Goal: Information Seeking & Learning: Learn about a topic

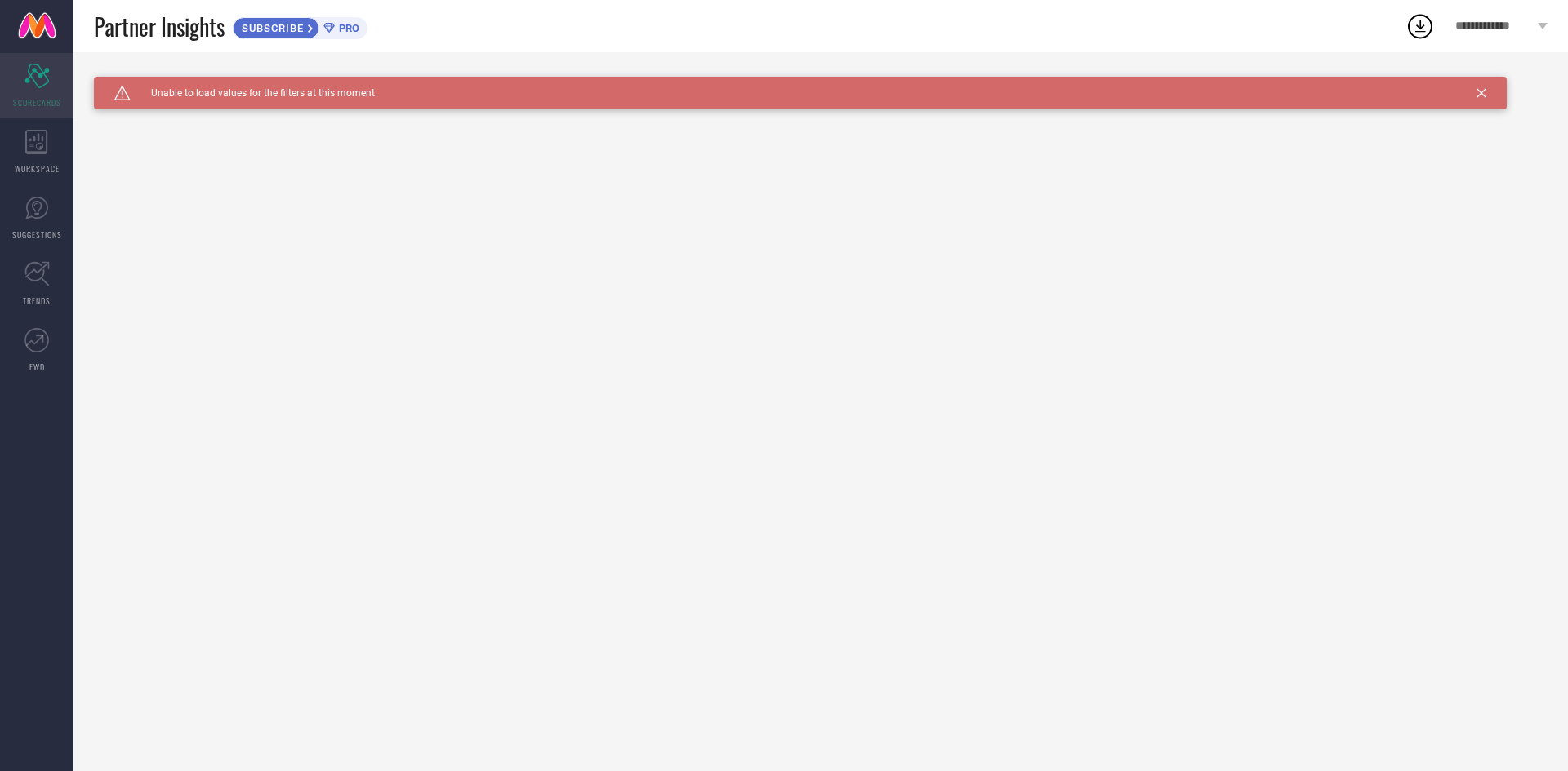
click at [61, 87] on div "Scorecard SCORECARDS" at bounding box center [36, 85] width 74 height 65
click at [51, 150] on div "WORKSPACE" at bounding box center [36, 152] width 74 height 65
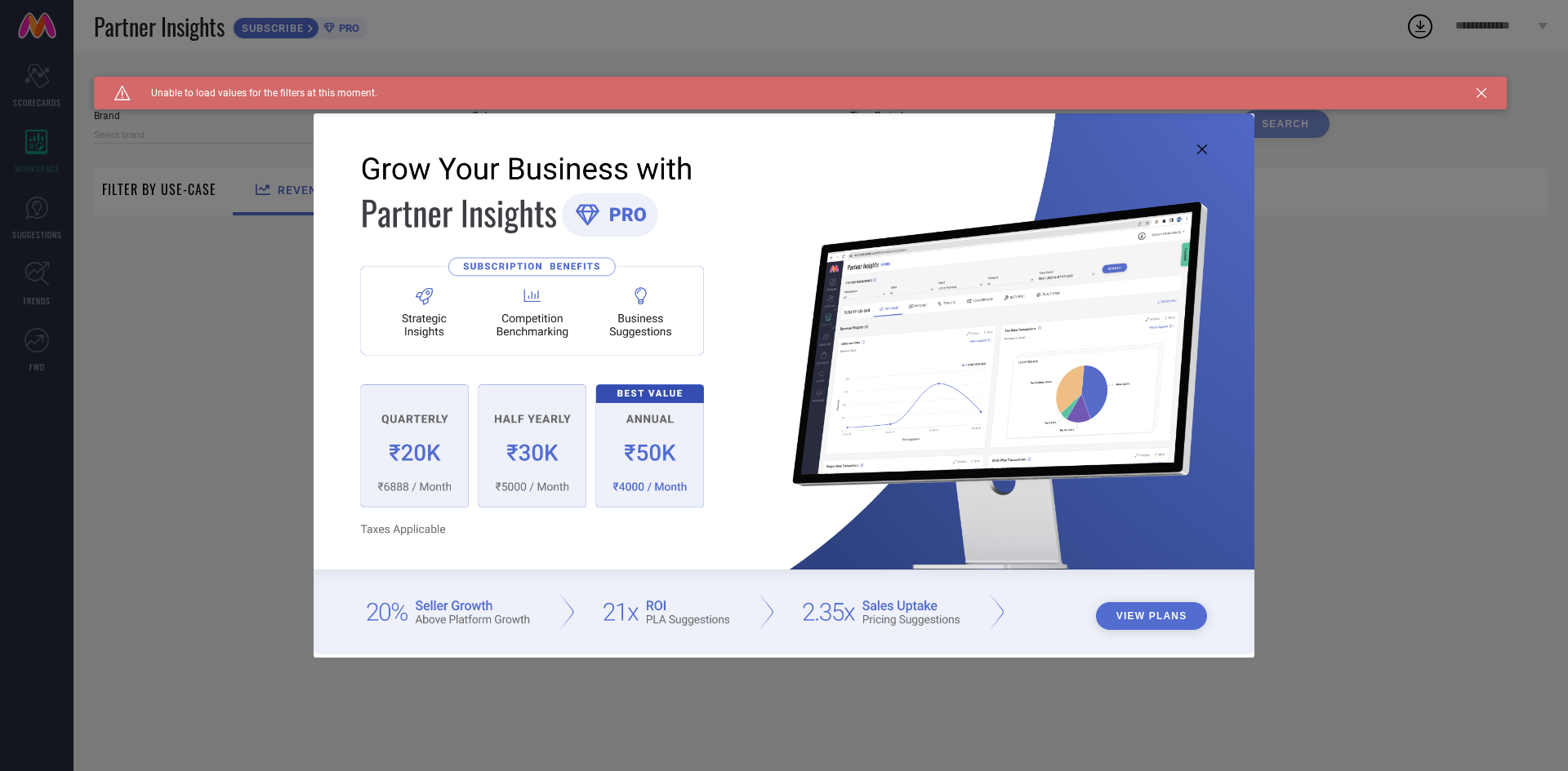
type input "1 STOP FASHION"
type input "All"
click at [1567, 445] on div "View Plans" at bounding box center [784, 386] width 1568 height 771
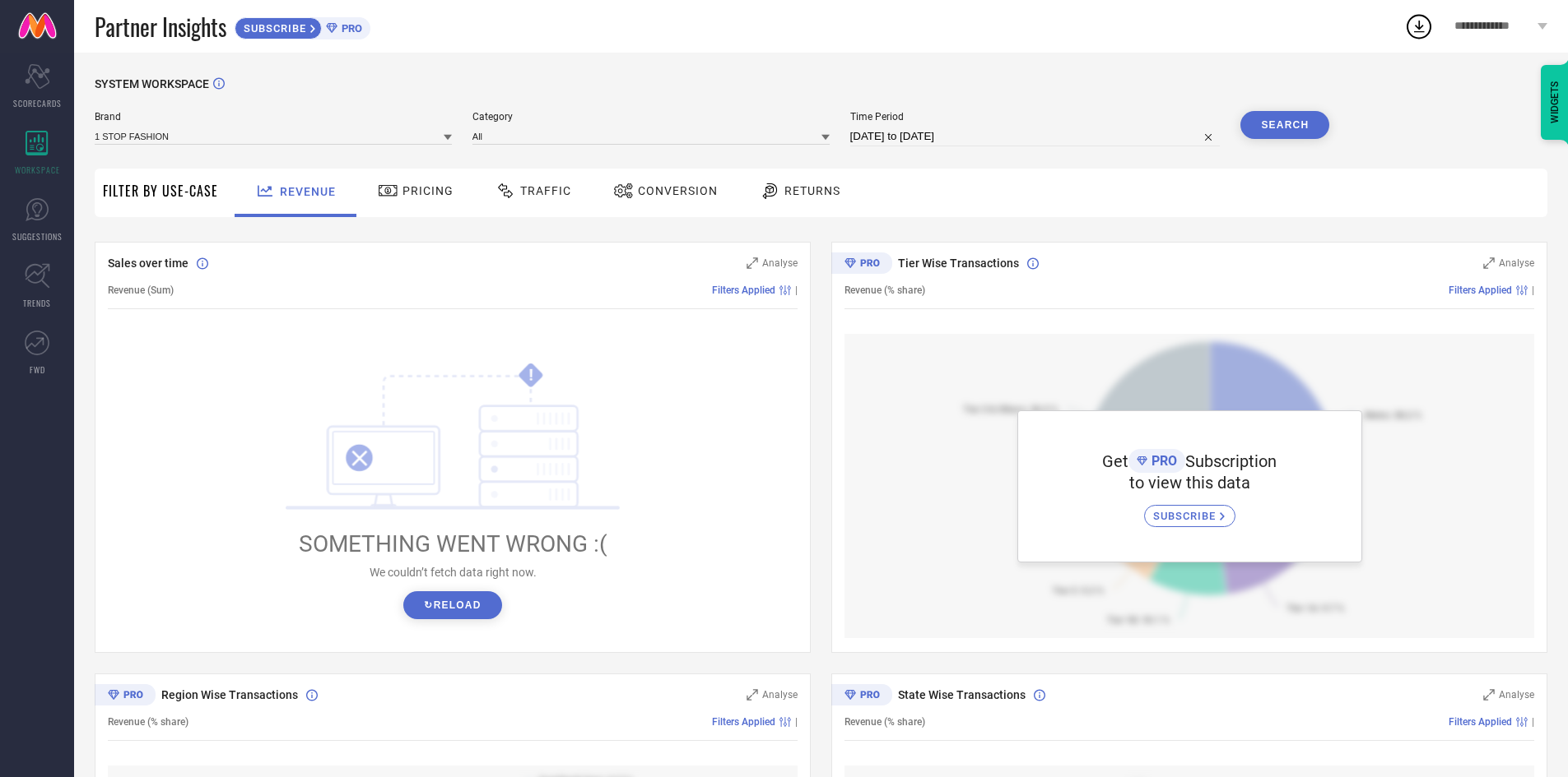
click at [427, 194] on span "Pricing" at bounding box center [428, 190] width 51 height 13
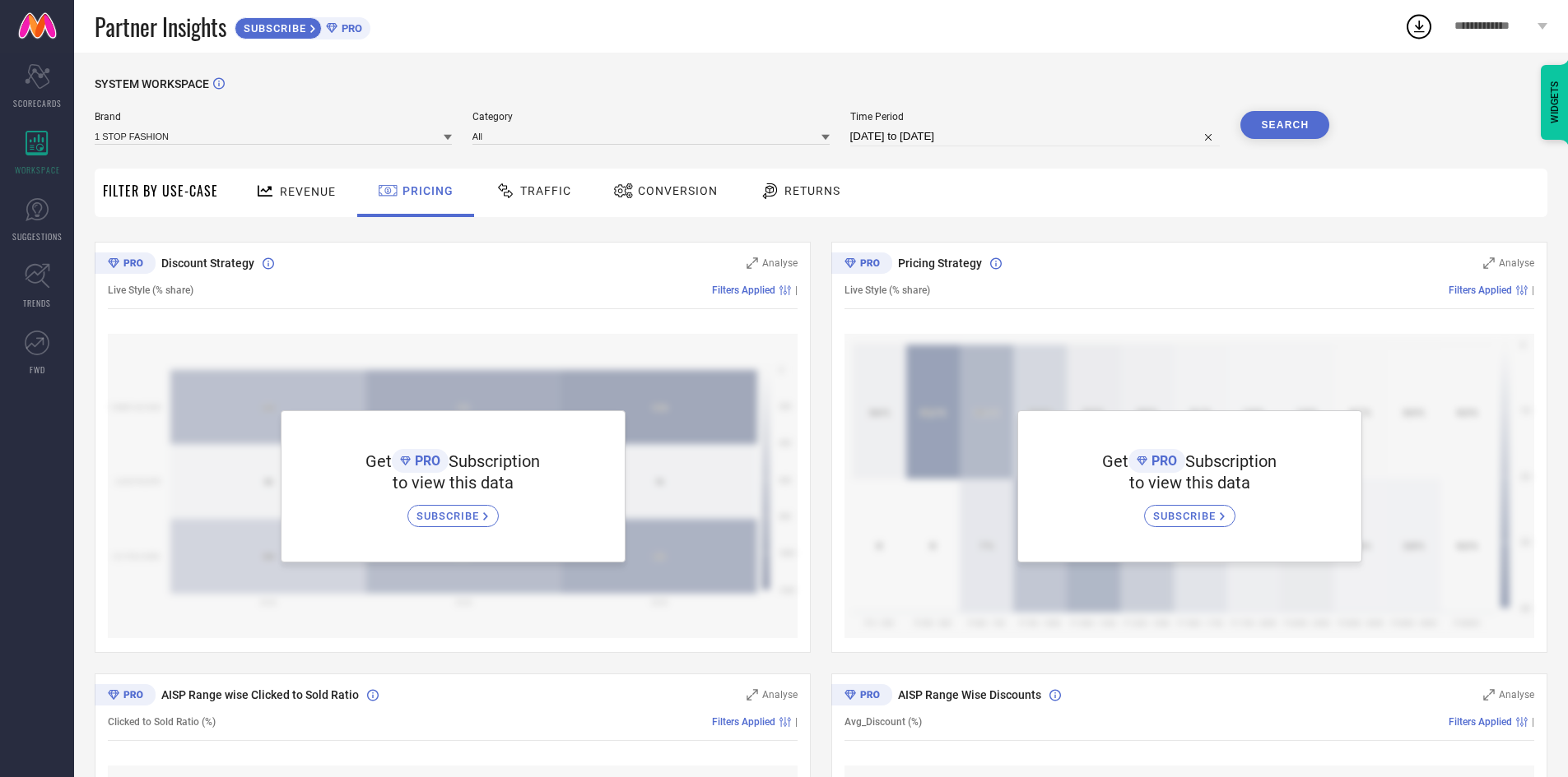
click at [514, 194] on div at bounding box center [508, 190] width 24 height 20
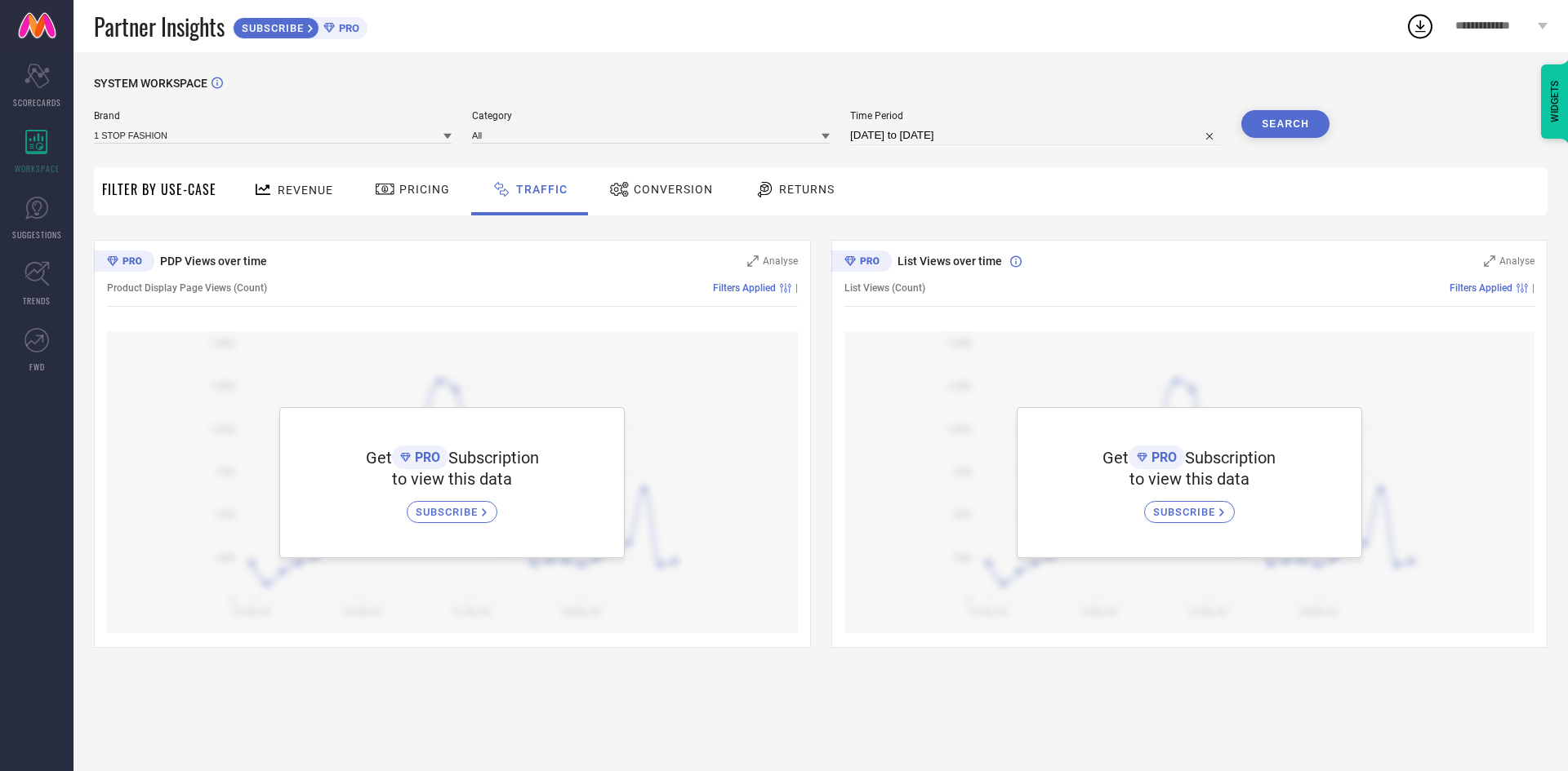
click at [786, 196] on span "Returns" at bounding box center [807, 189] width 55 height 13
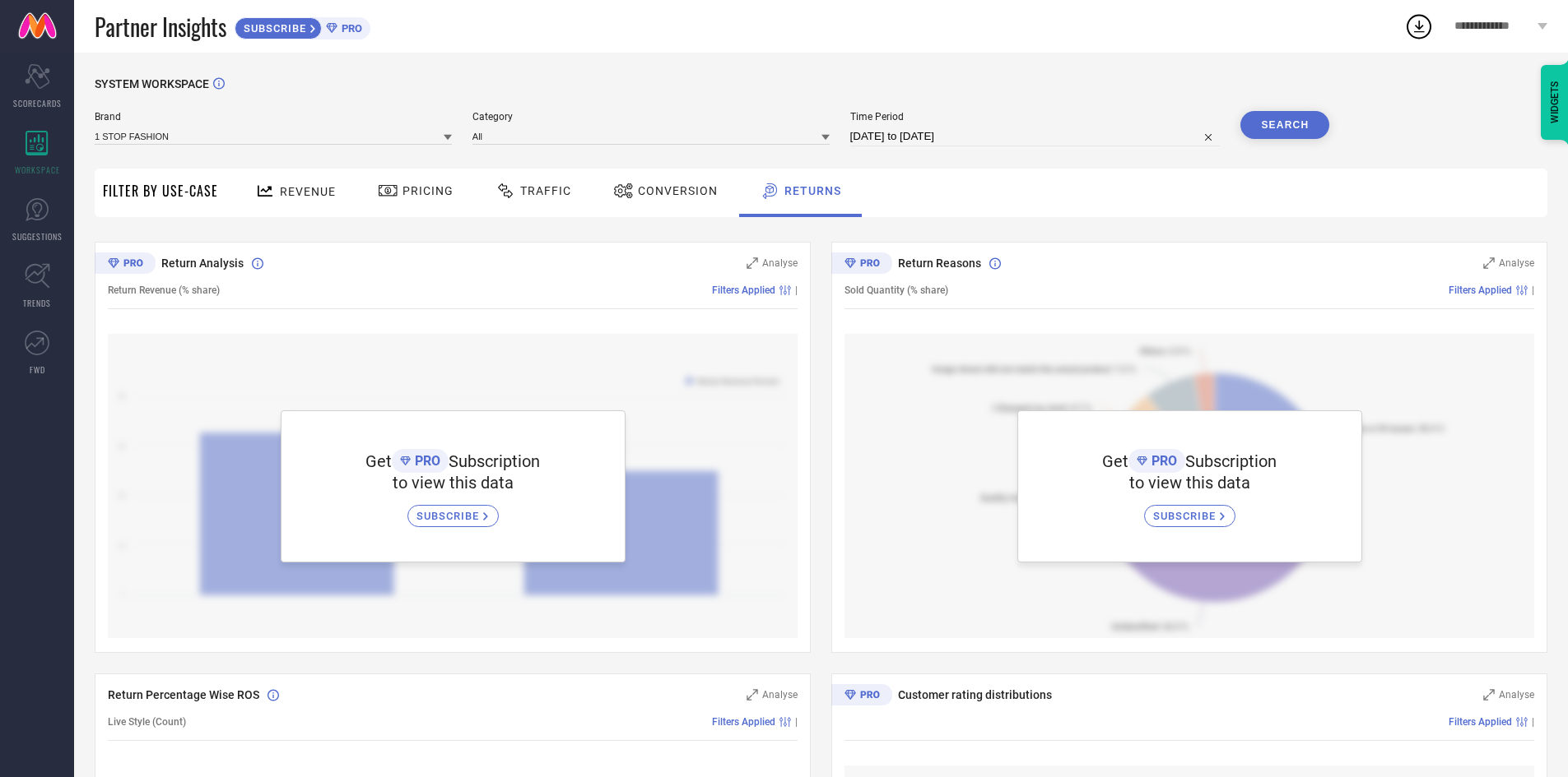
click at [1173, 516] on span "SUBSCRIBE" at bounding box center [1186, 516] width 66 height 12
click at [5, 223] on link "SUGGESTIONS" at bounding box center [37, 219] width 74 height 65
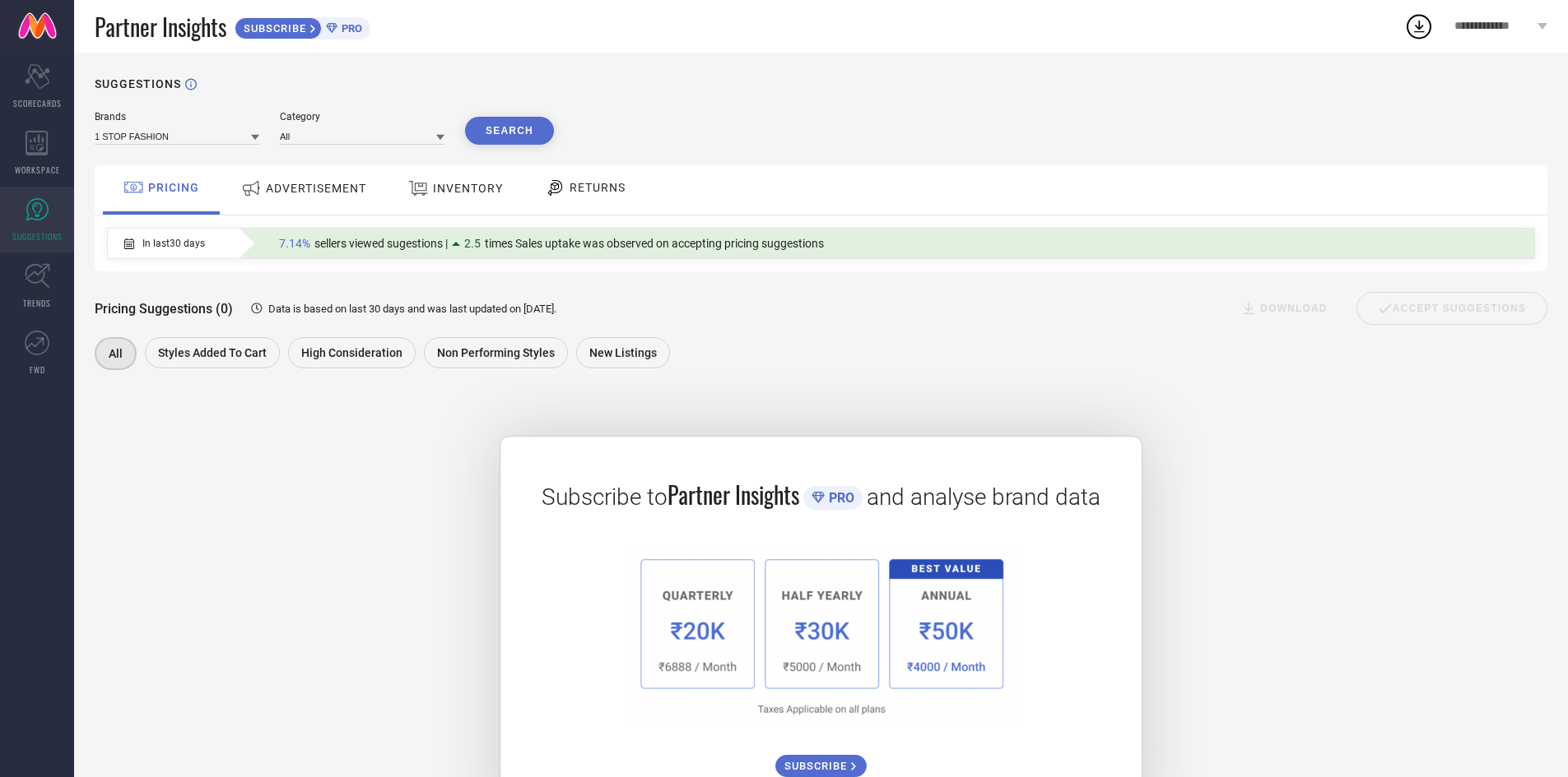
click at [257, 194] on icon at bounding box center [252, 189] width 21 height 21
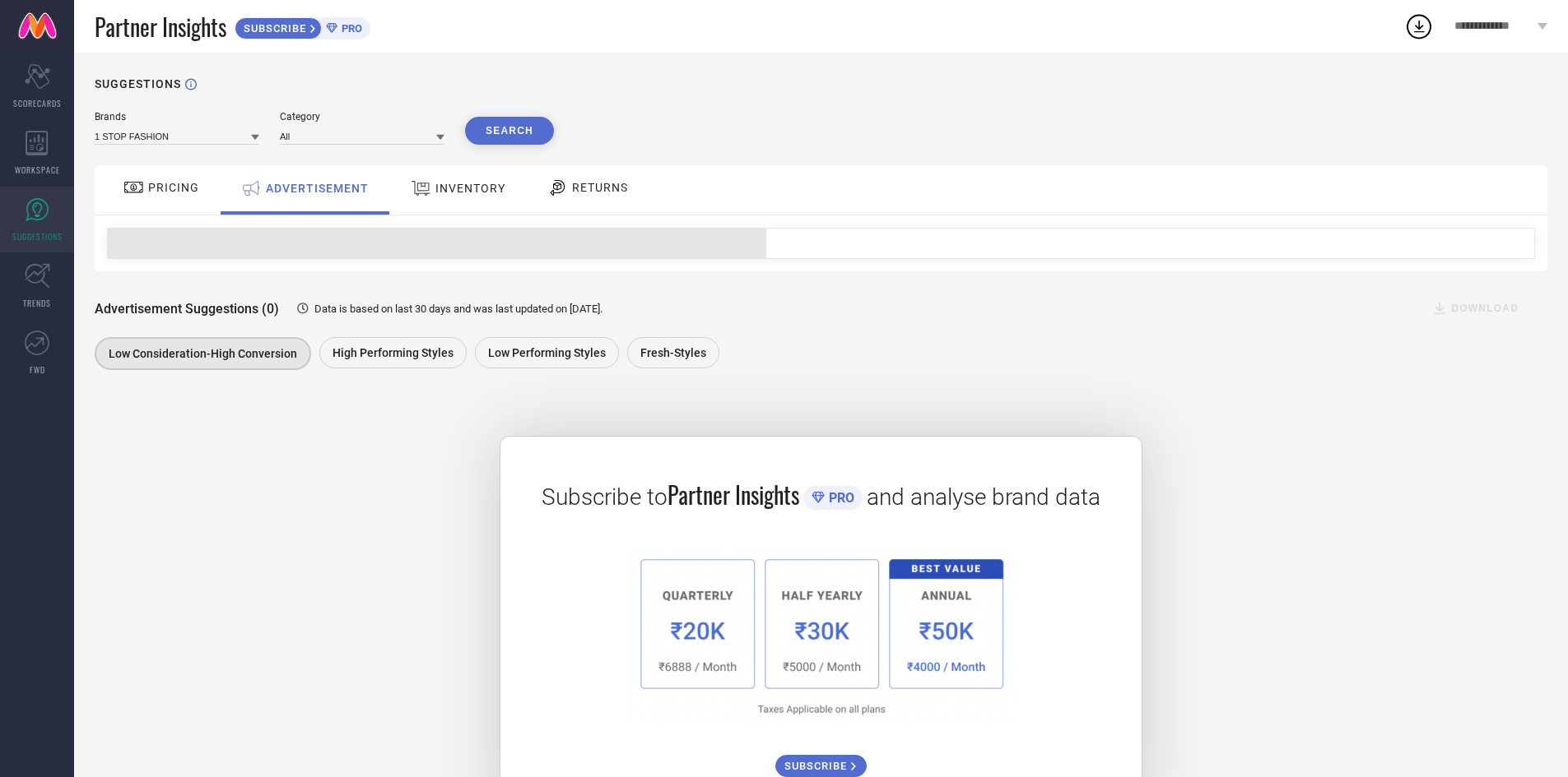
click at [176, 192] on span "PRICING" at bounding box center [174, 187] width 51 height 13
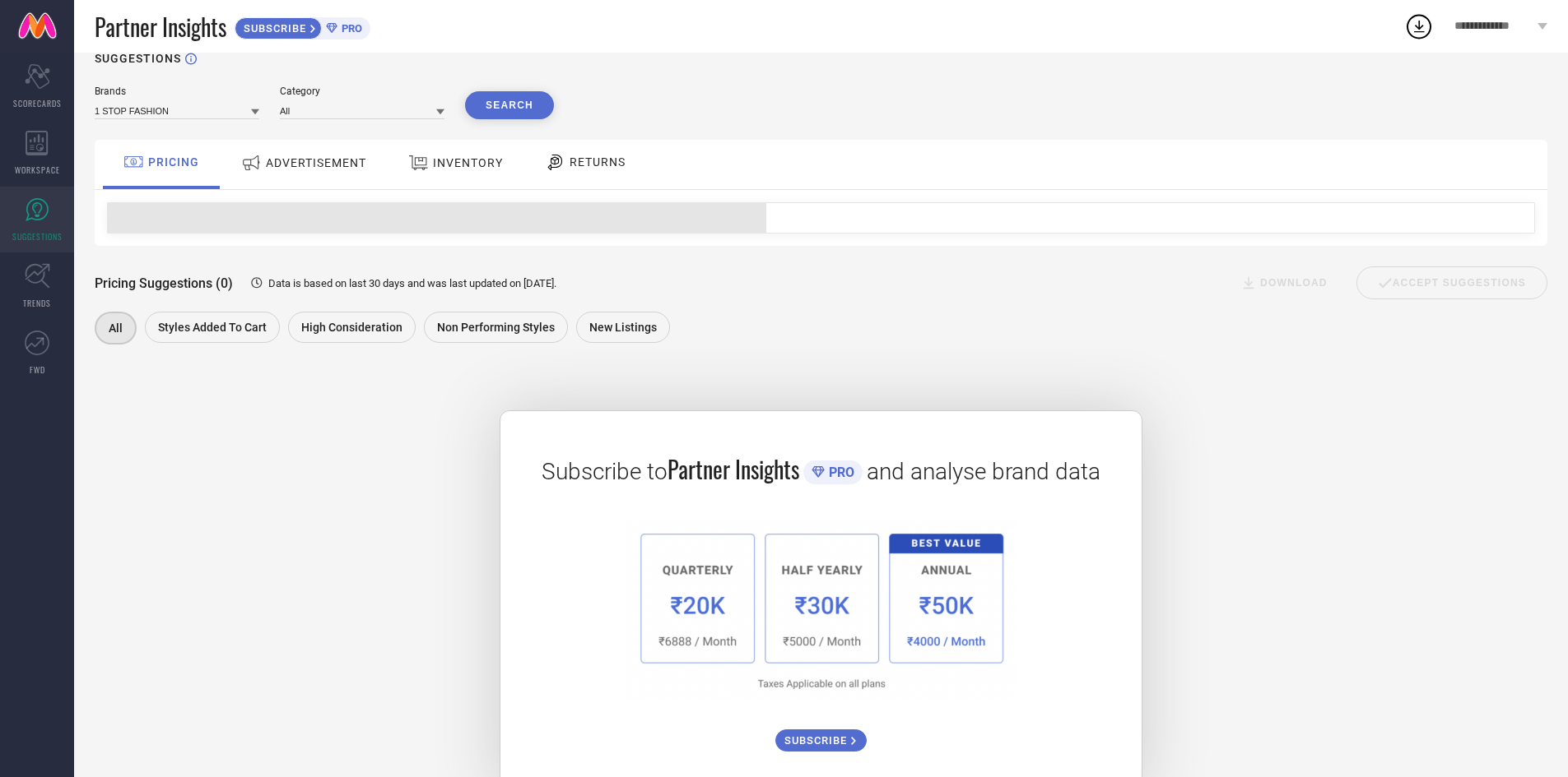
scroll to position [70, 0]
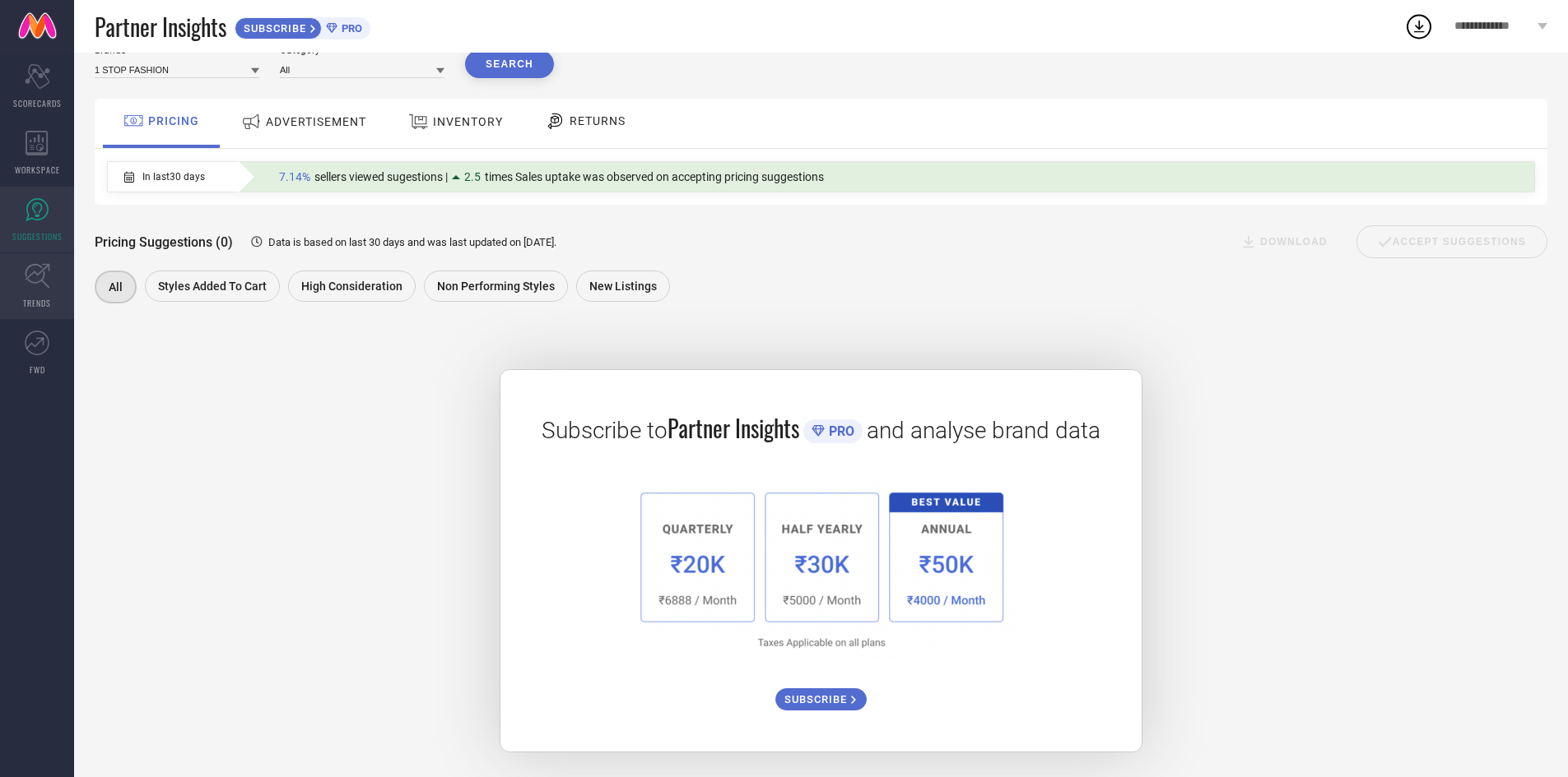
click at [25, 309] on link "TRENDS" at bounding box center [37, 285] width 74 height 65
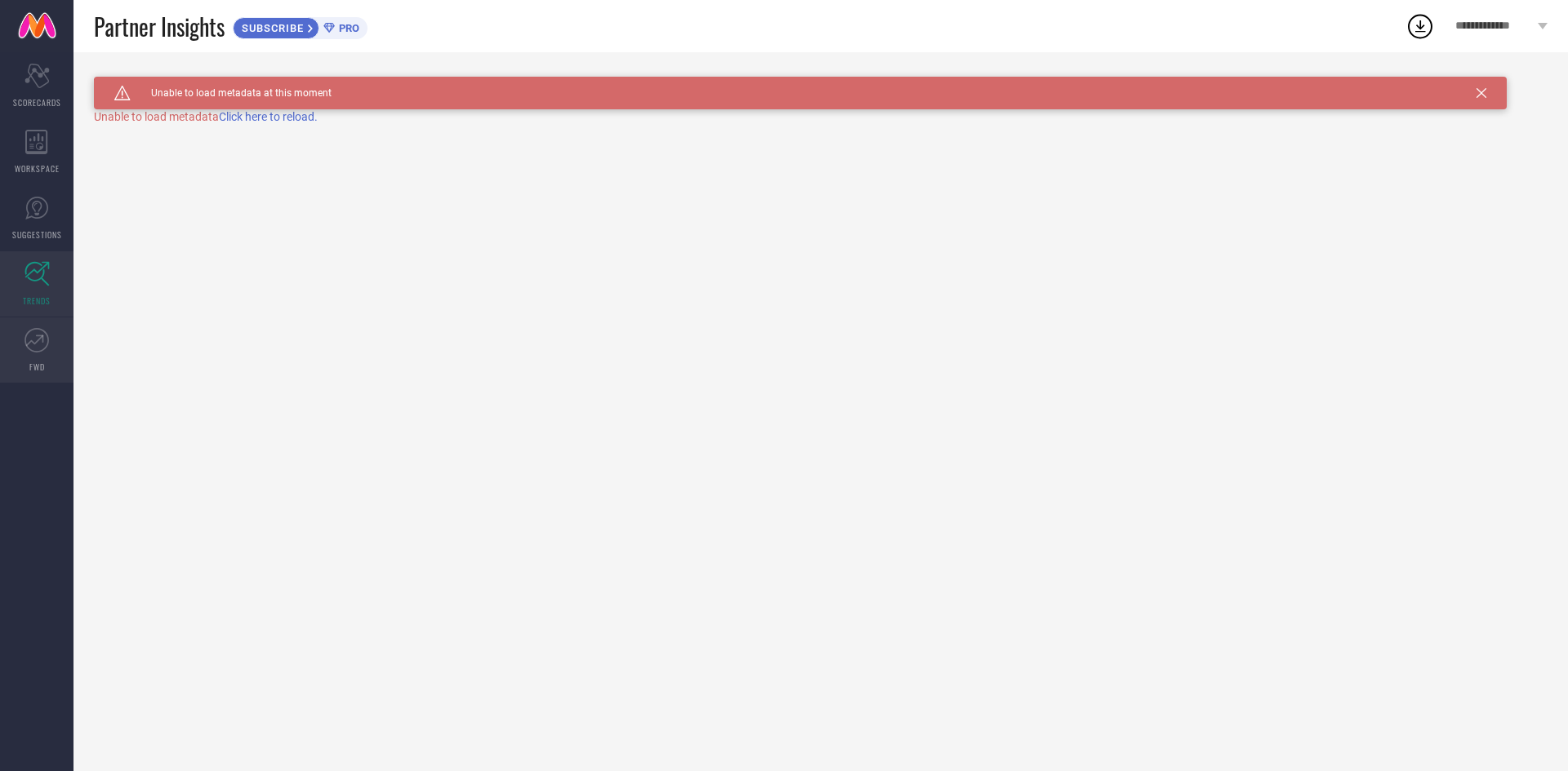
click at [19, 348] on link "FWD" at bounding box center [36, 350] width 74 height 65
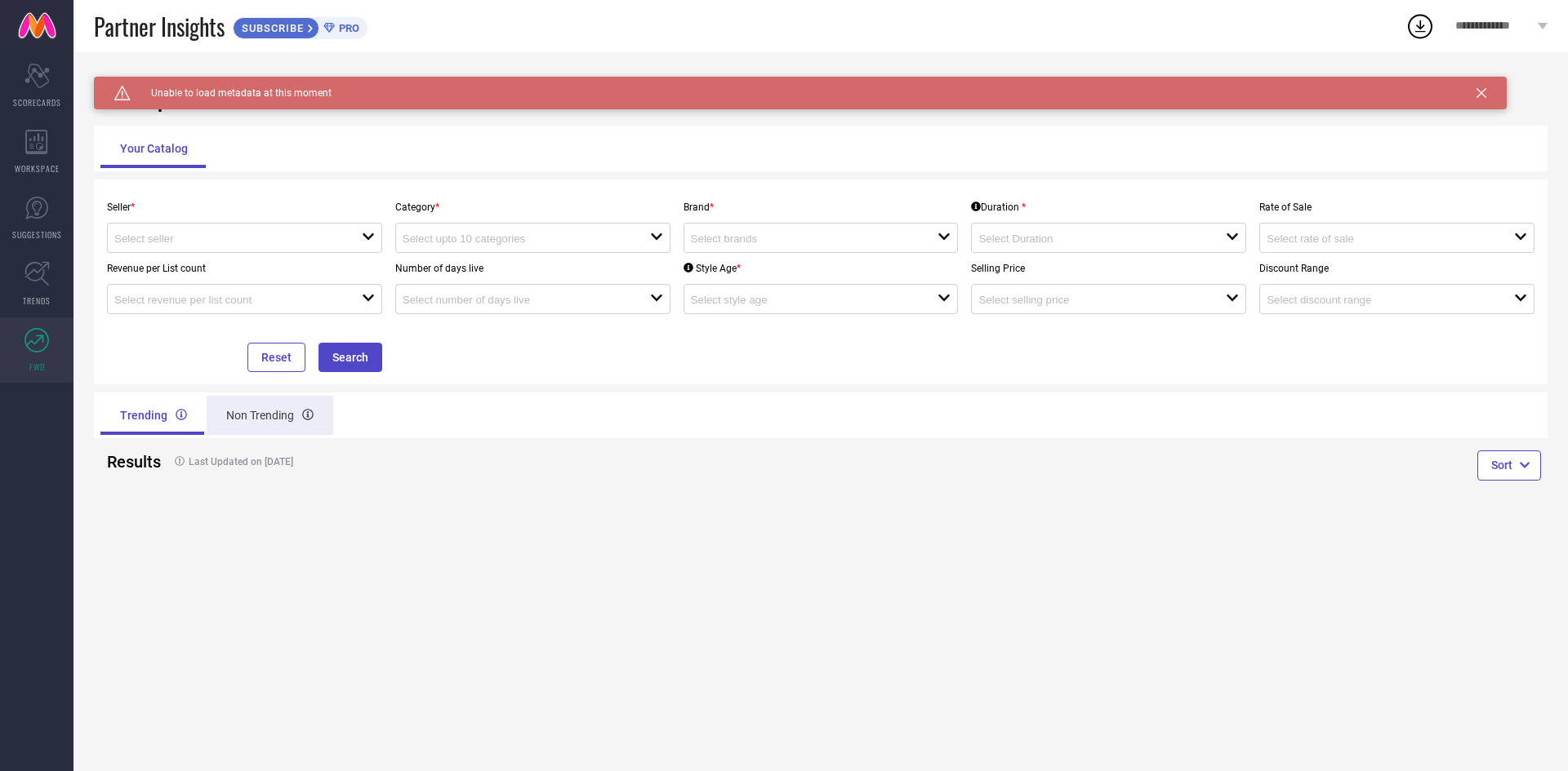
click at [236, 404] on div "Non Trending" at bounding box center [270, 415] width 127 height 39
click at [129, 416] on div "Trending" at bounding box center [152, 415] width 103 height 39
click at [40, 87] on icon at bounding box center [36, 75] width 24 height 24
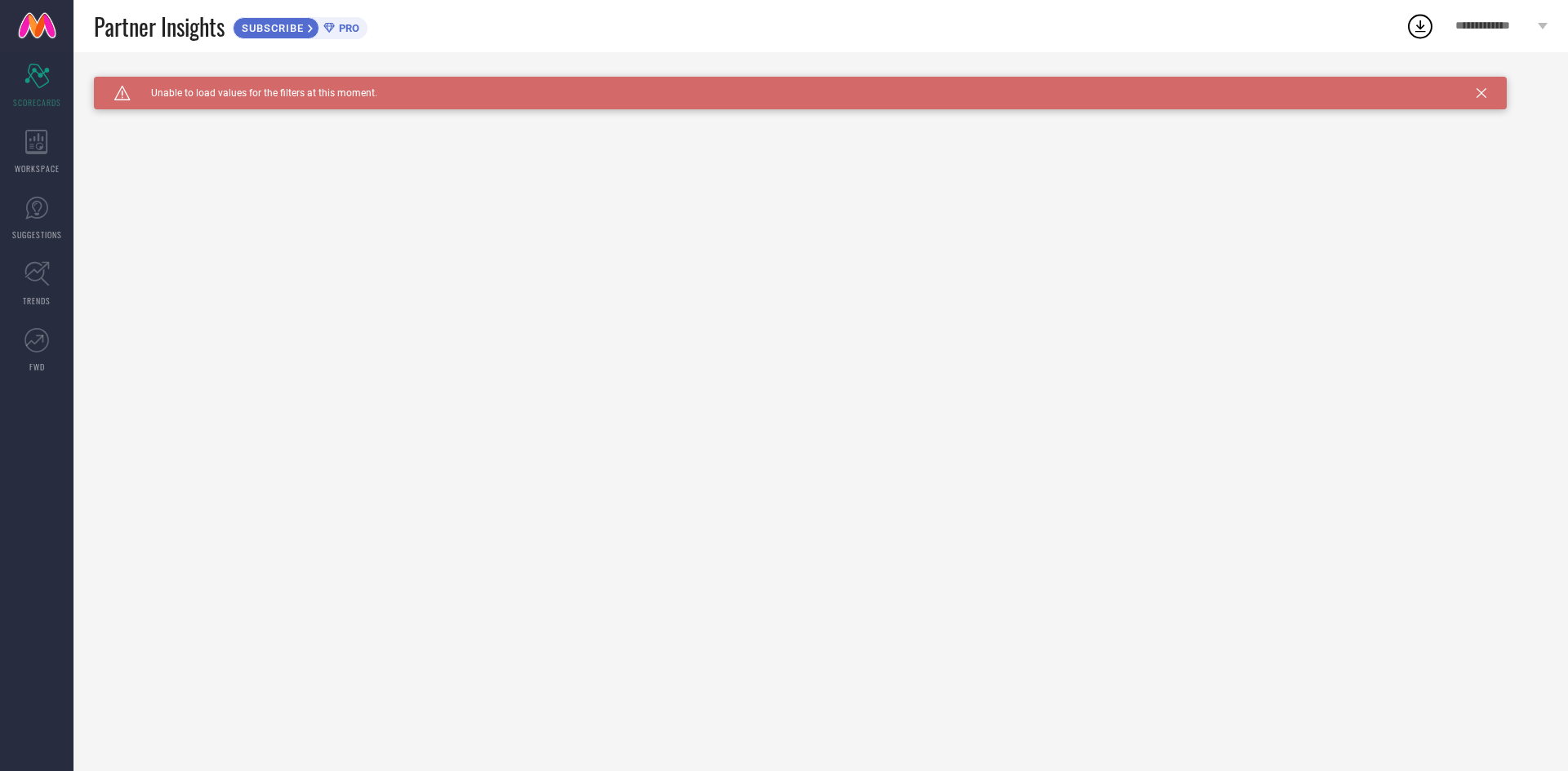
click at [1413, 23] on icon at bounding box center [1421, 26] width 29 height 29
click at [1386, 220] on div "Caution Created with Sketch. Unable to load values for the filters at this mome…" at bounding box center [821, 411] width 1494 height 719
